Goal: Task Accomplishment & Management: Manage account settings

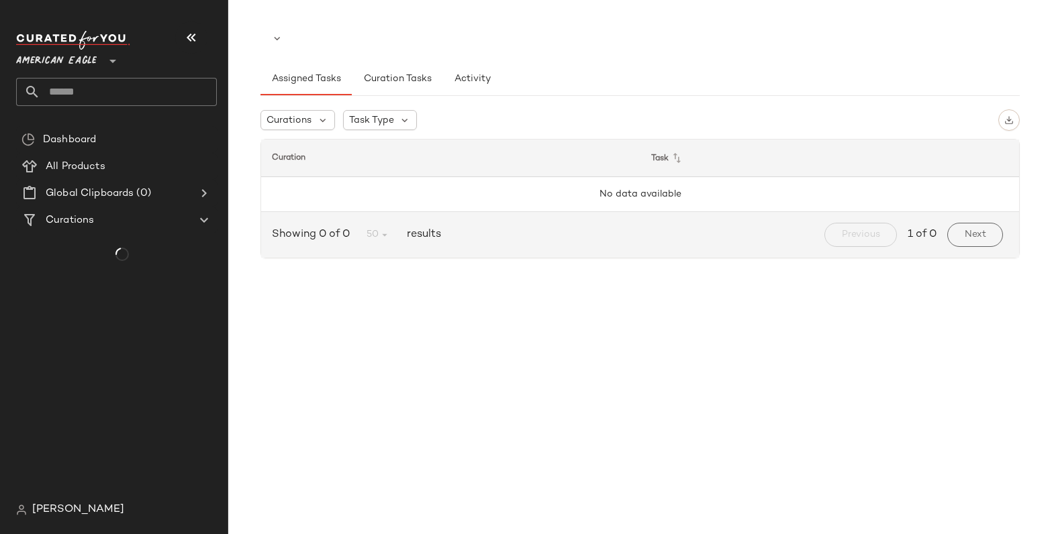
click at [75, 512] on span "[PERSON_NAME]" at bounding box center [78, 510] width 92 height 16
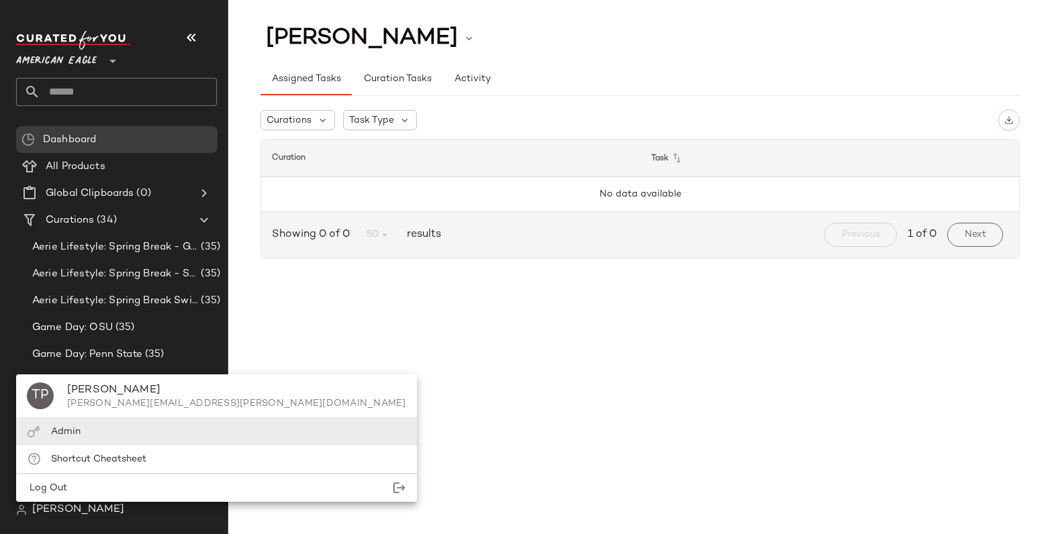
click at [104, 424] on div "Admin" at bounding box center [216, 432] width 401 height 28
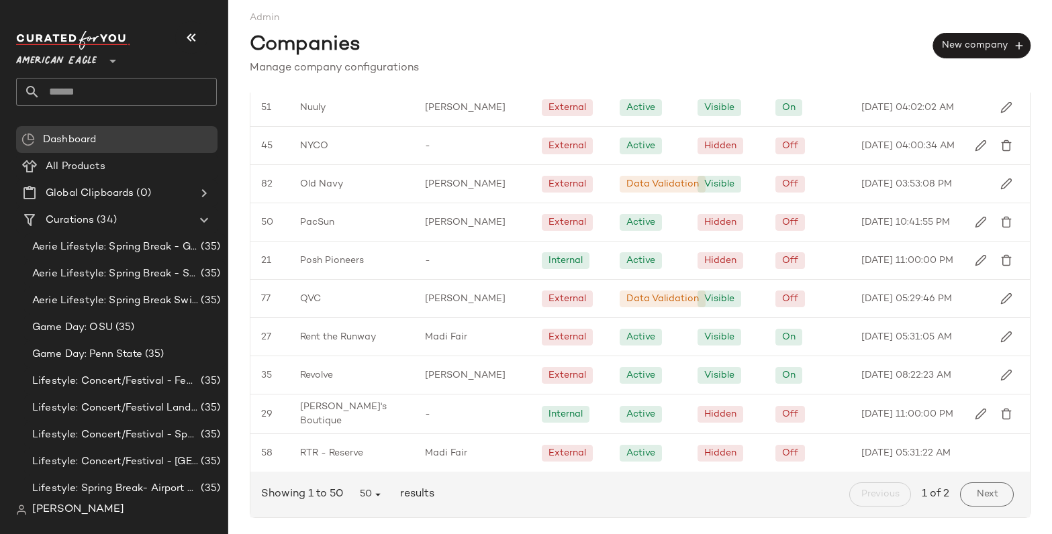
scroll to position [1635, 0]
click at [1000, 378] on img "button" at bounding box center [1006, 375] width 12 height 12
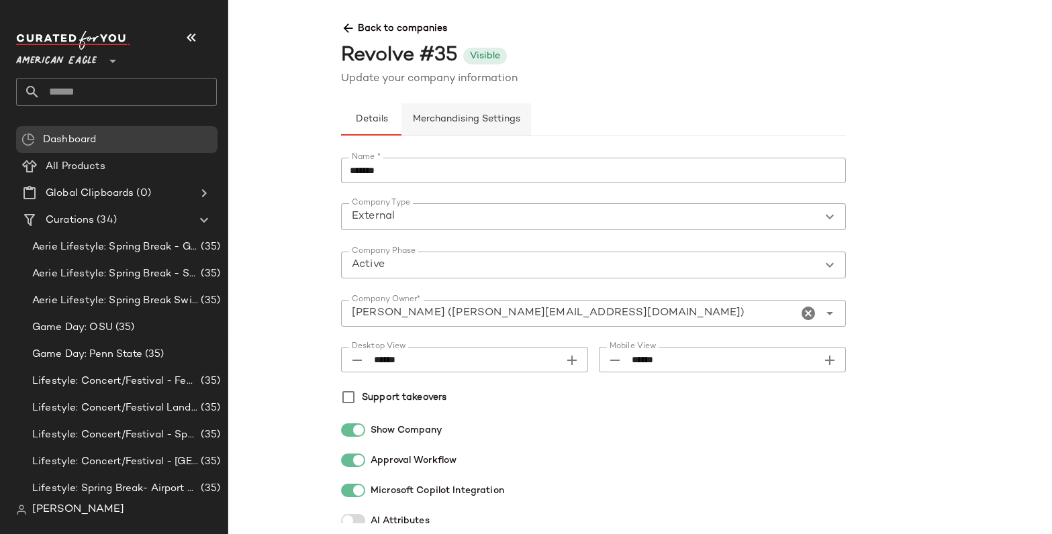
click at [489, 121] on span "Merchandising Settings" at bounding box center [466, 119] width 108 height 11
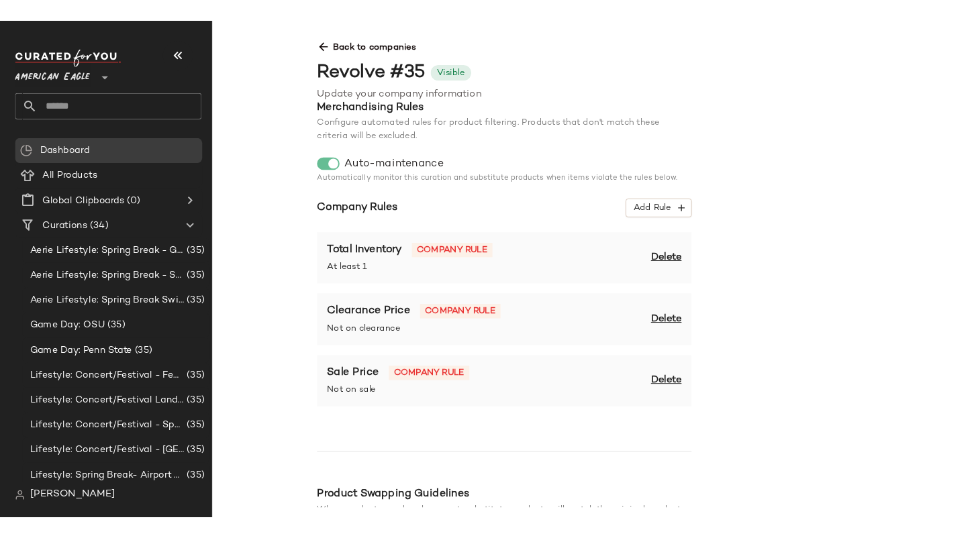
scroll to position [3, 0]
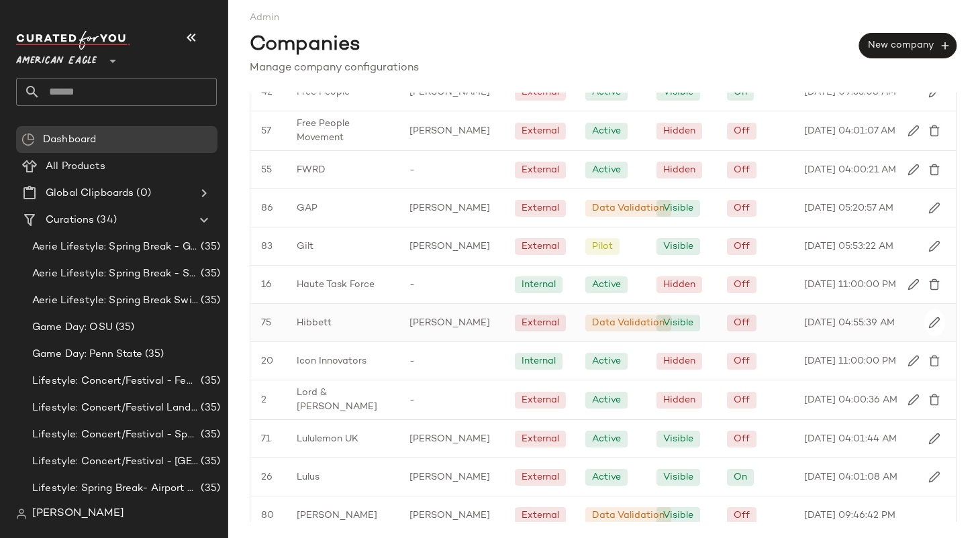
scroll to position [1076, 0]
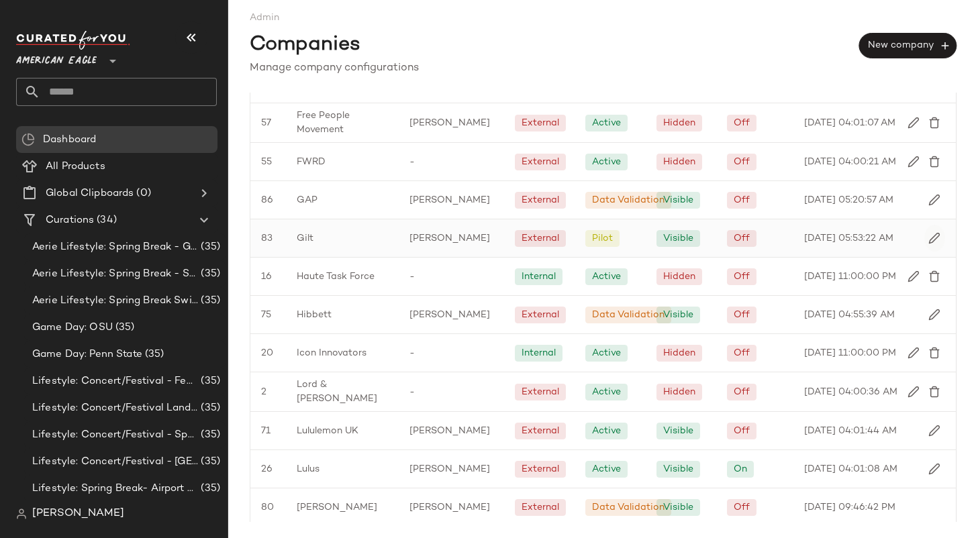
click at [935, 252] on button "button" at bounding box center [934, 238] width 21 height 27
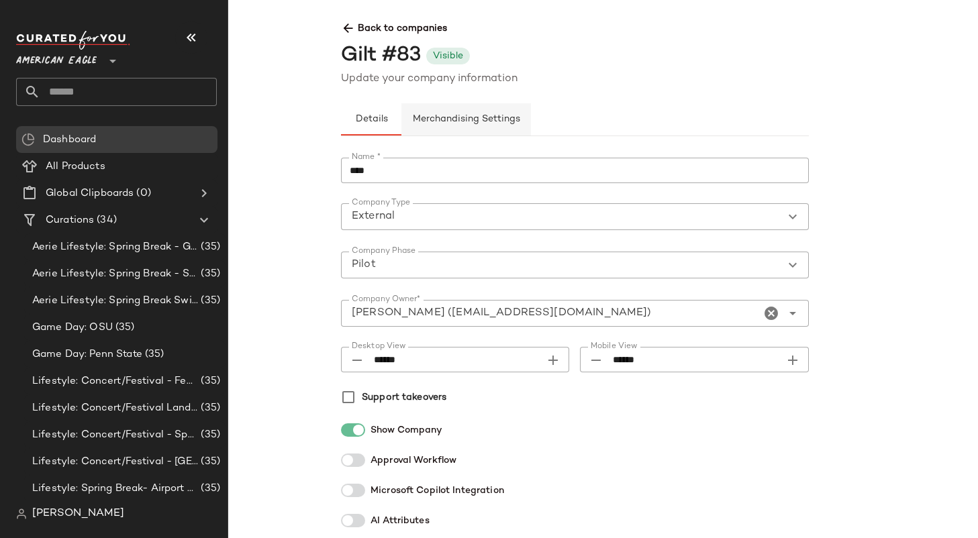
click at [448, 112] on button "Merchandising Settings" at bounding box center [466, 119] width 130 height 32
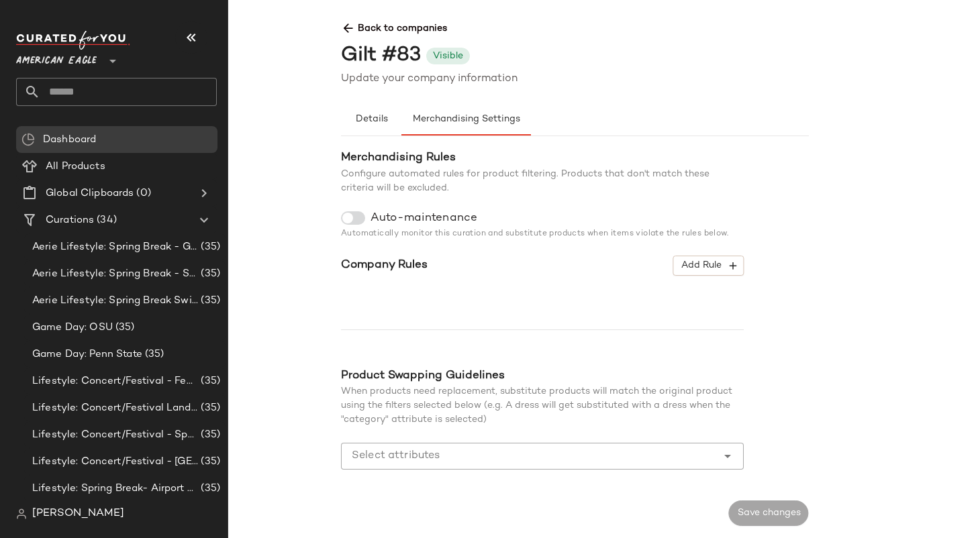
click at [383, 27] on span "Back to companies" at bounding box center [808, 23] width 935 height 25
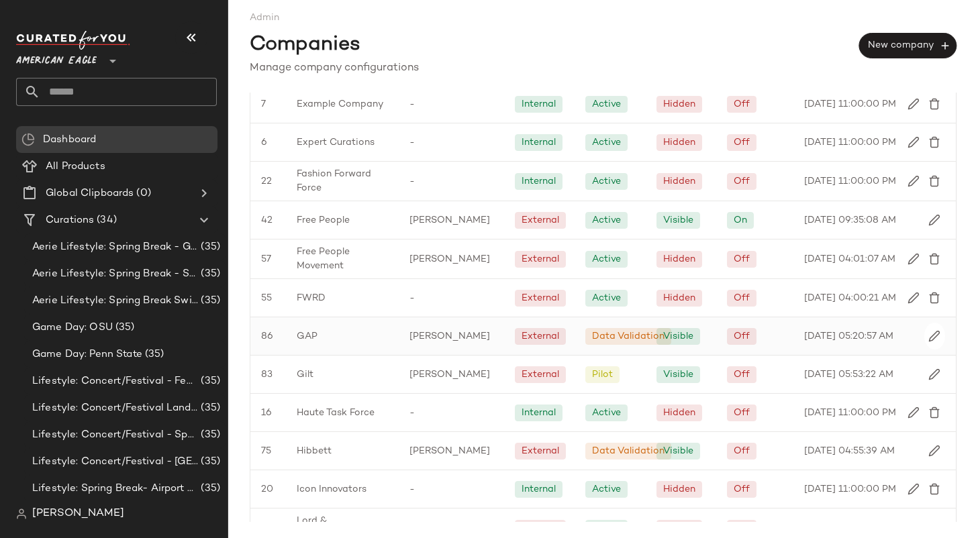
scroll to position [943, 0]
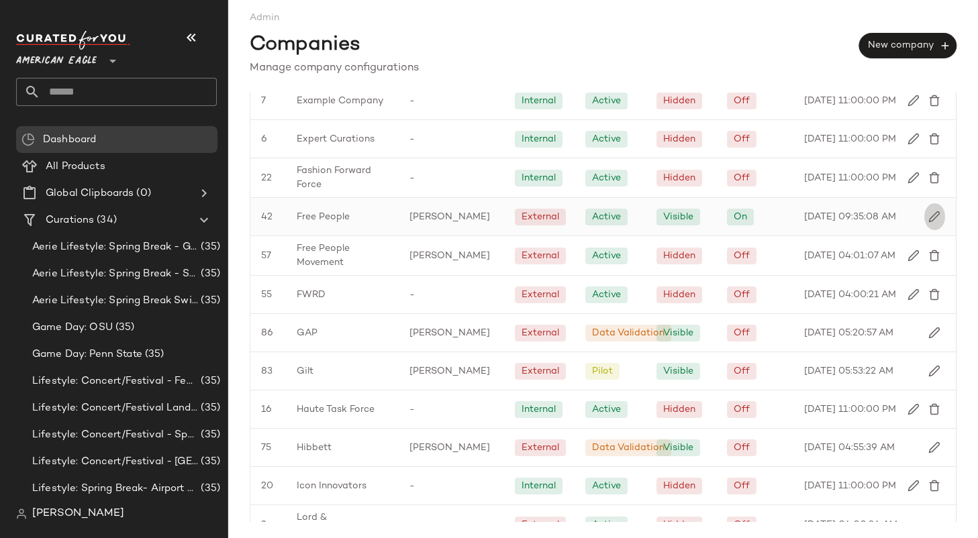
click at [933, 230] on button "button" at bounding box center [934, 216] width 21 height 27
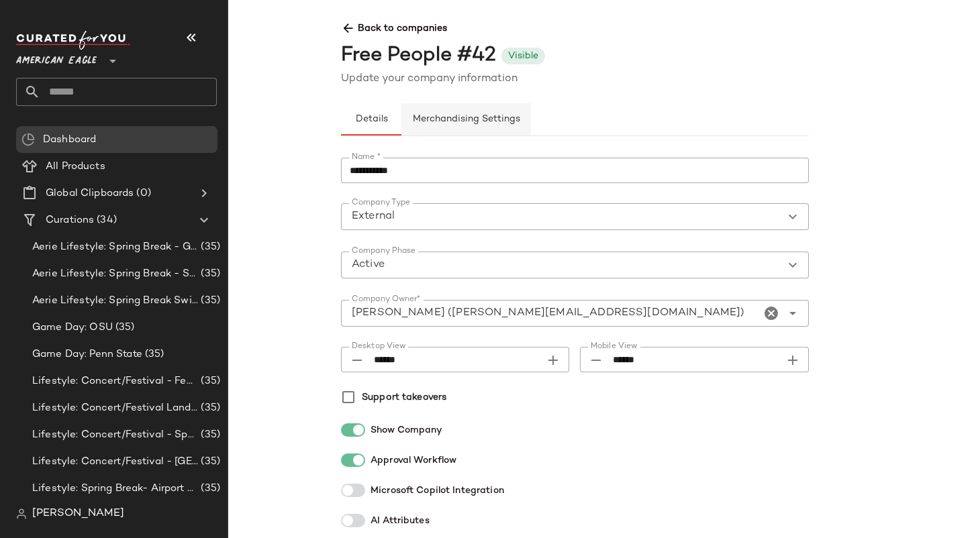
click at [472, 113] on button "Merchandising Settings" at bounding box center [466, 119] width 130 height 32
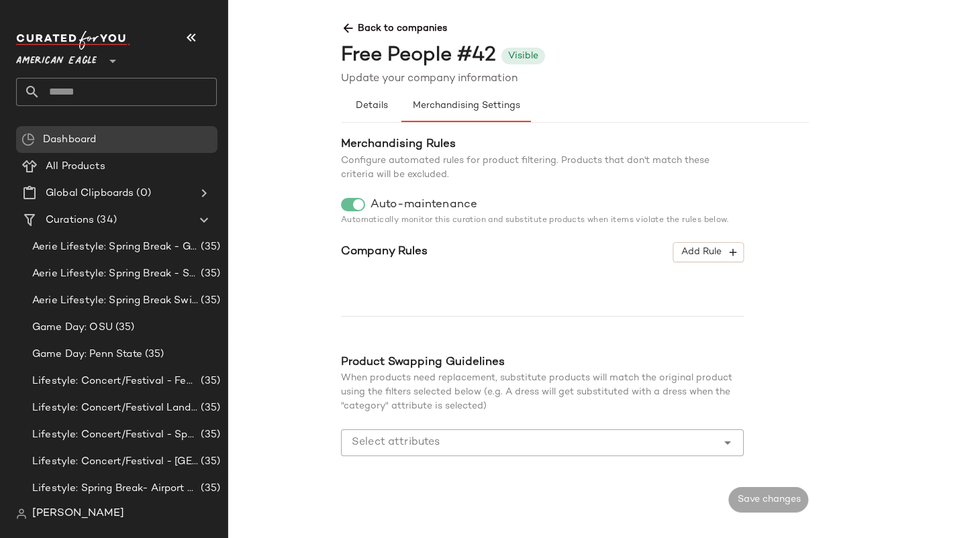
scroll to position [15, 0]
